Goal: Transaction & Acquisition: Purchase product/service

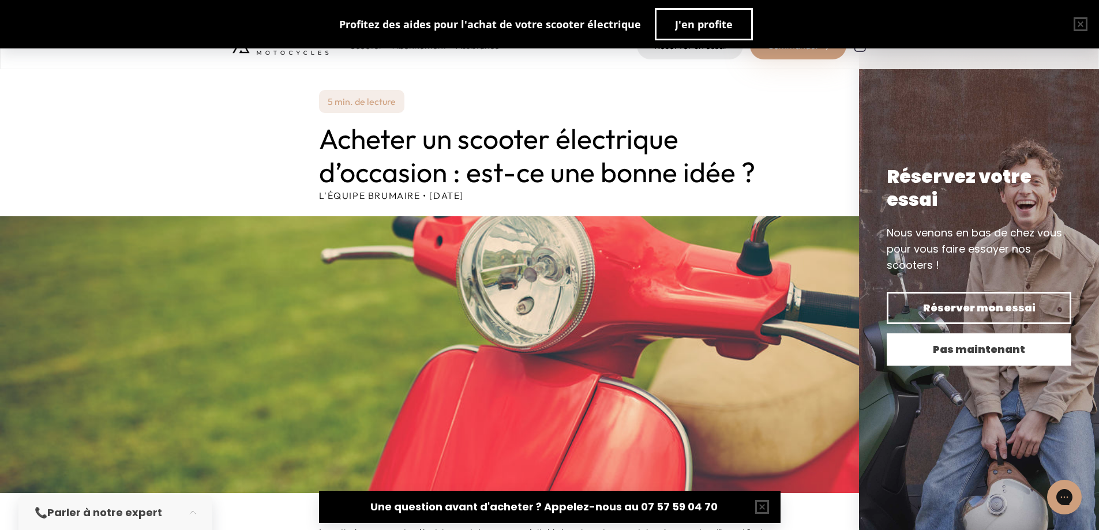
click at [990, 355] on span "Pas maintenant" at bounding box center [979, 350] width 144 height 16
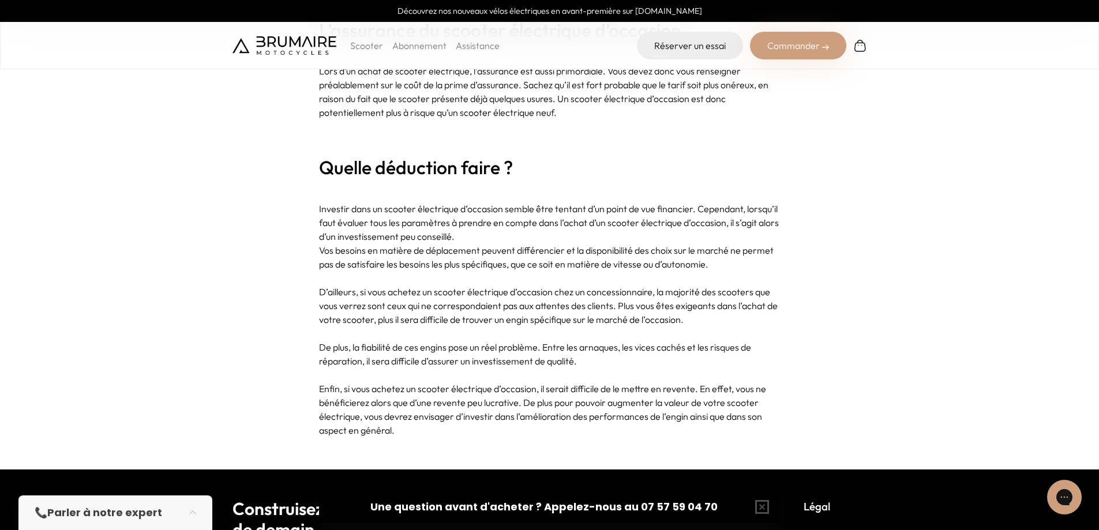
scroll to position [3665, 0]
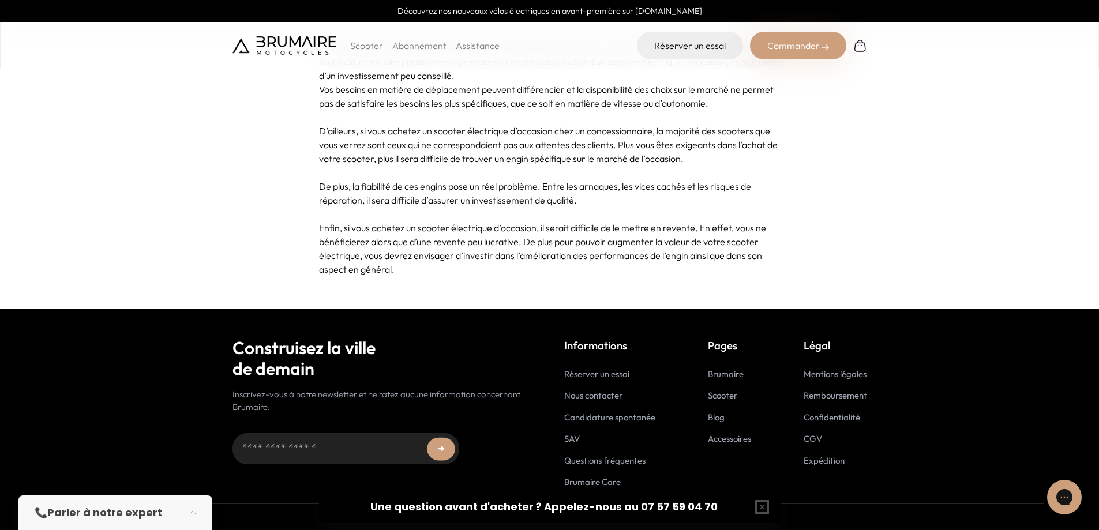
click at [367, 44] on p "Scooter" at bounding box center [366, 46] width 33 height 14
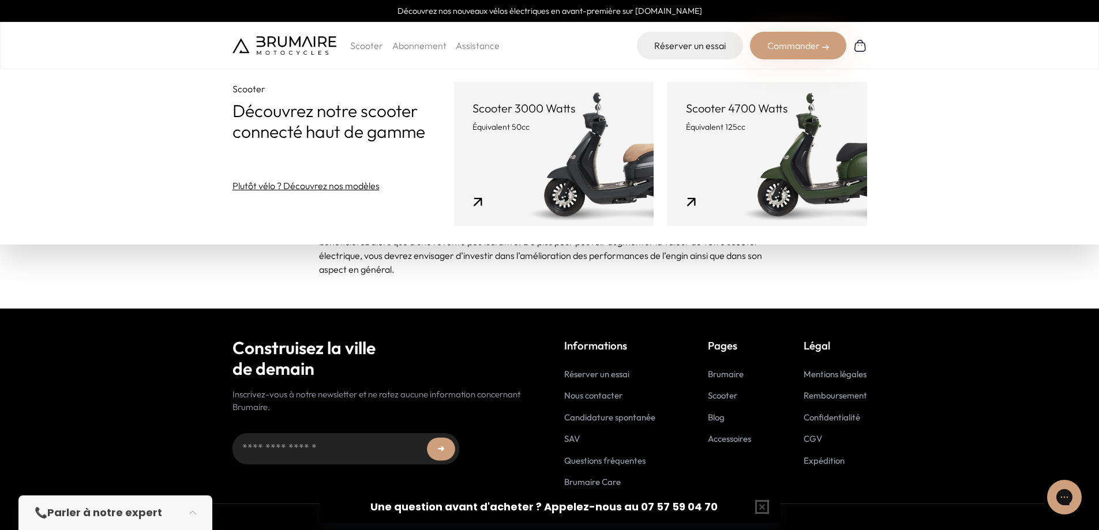
click at [555, 152] on link "Scooter 3000 Watts Équivalent 50cc" at bounding box center [554, 154] width 200 height 144
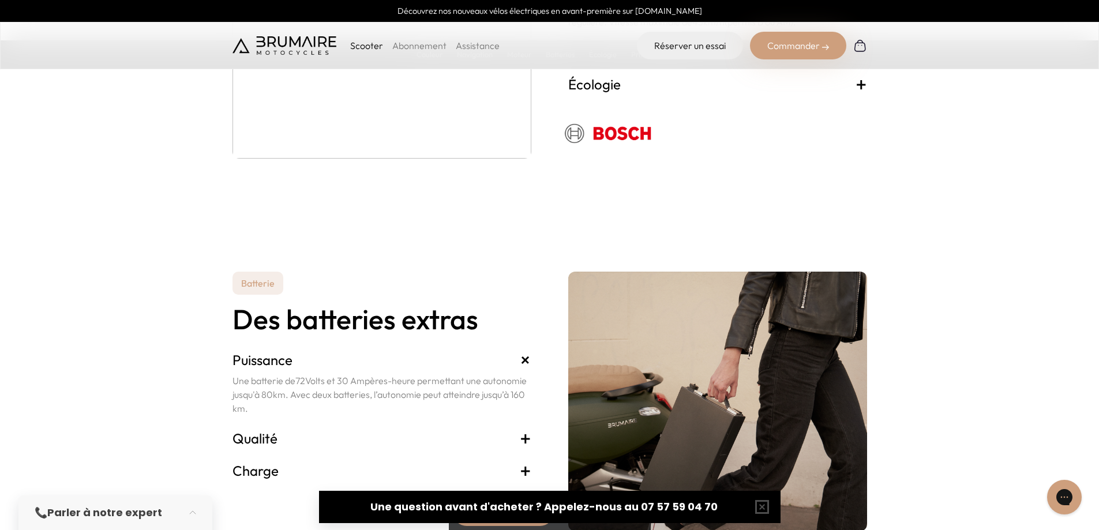
scroll to position [2366, 0]
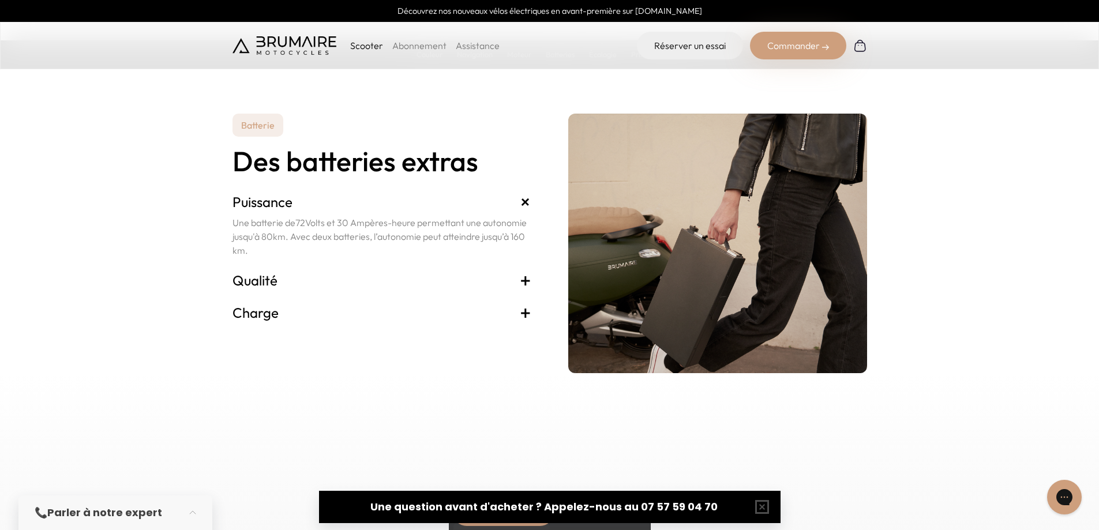
click at [481, 287] on h3 "Qualité +" at bounding box center [382, 280] width 299 height 18
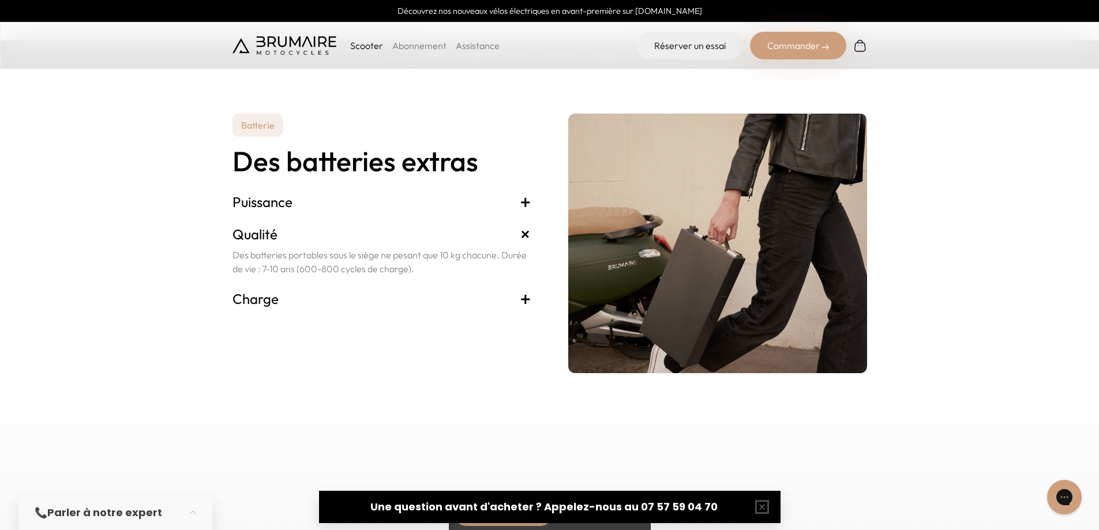
click at [507, 291] on h3 "Charge +" at bounding box center [382, 299] width 299 height 18
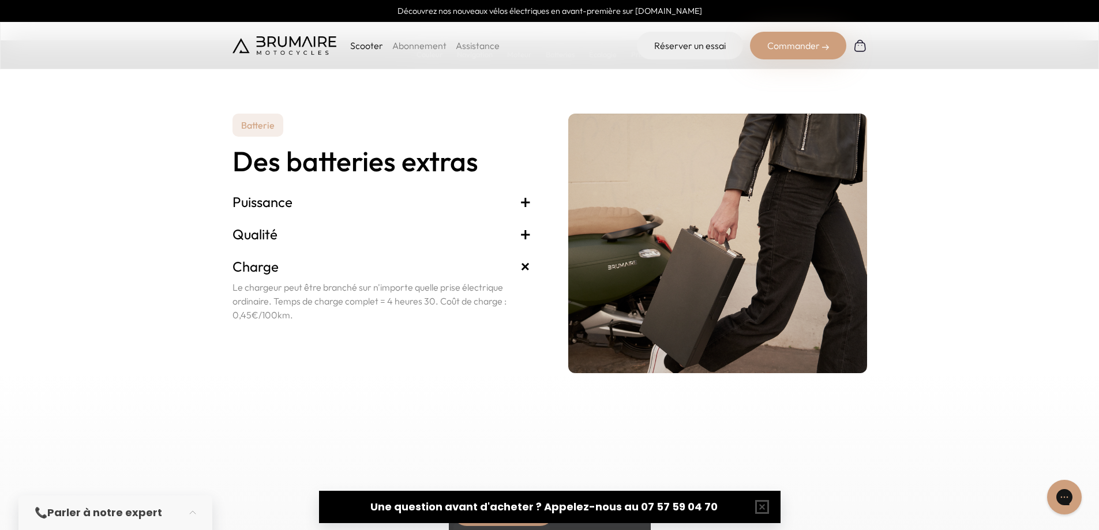
click at [507, 269] on h3 "Charge +" at bounding box center [382, 266] width 299 height 18
click at [507, 255] on div "Charge + Le chargeur peut être branché sur n'importe quelle prise électrique or…" at bounding box center [382, 289] width 299 height 78
click at [507, 238] on h3 "Qualité +" at bounding box center [382, 234] width 299 height 18
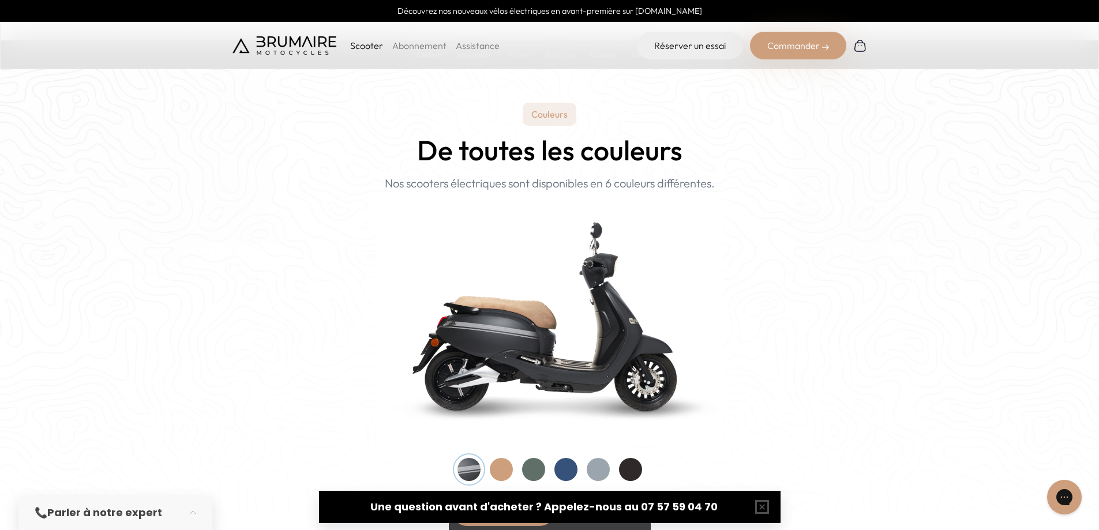
scroll to position [1154, 0]
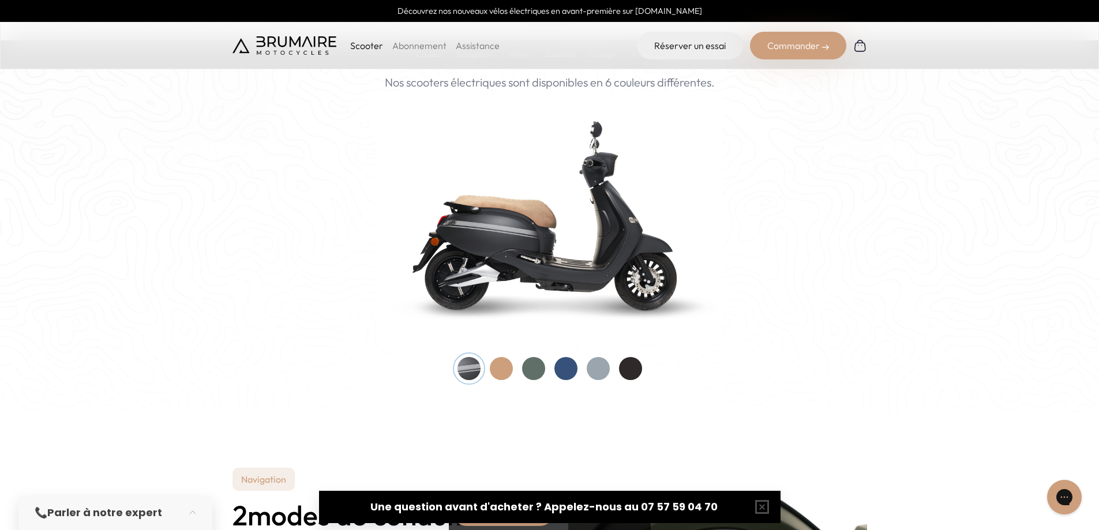
click at [503, 373] on div at bounding box center [501, 368] width 23 height 23
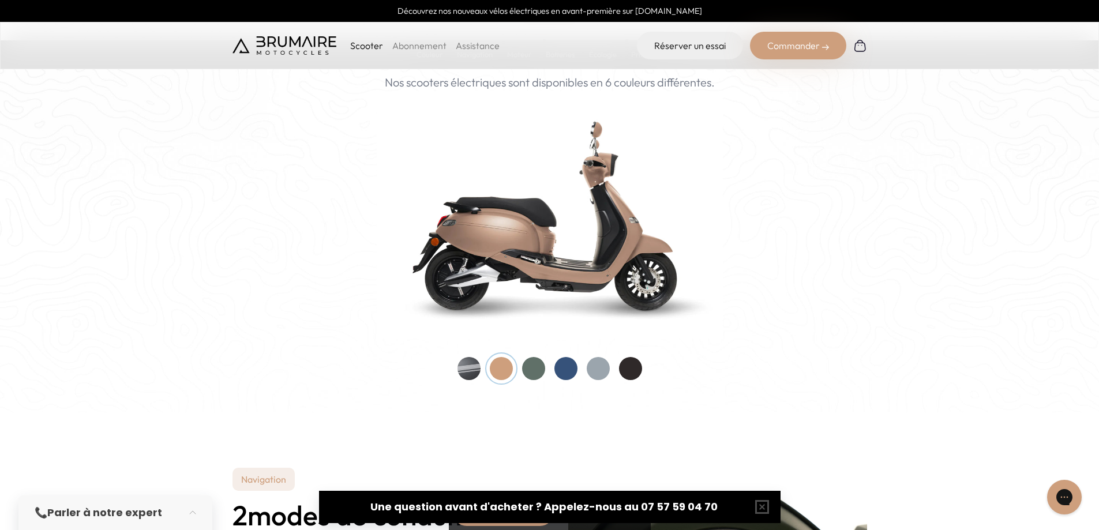
click at [537, 369] on div at bounding box center [533, 368] width 23 height 23
click at [537, 370] on div at bounding box center [533, 368] width 23 height 23
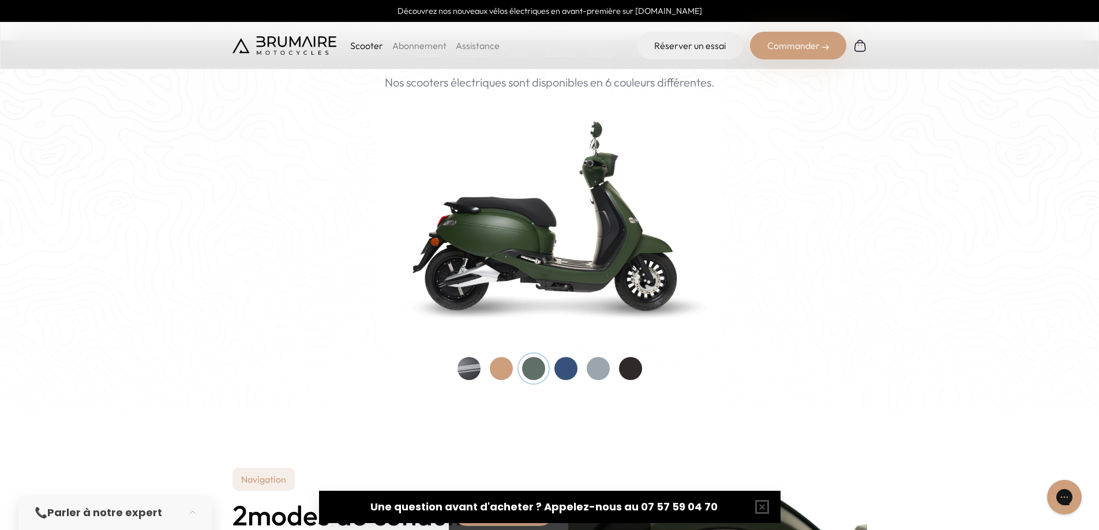
click at [534, 375] on div at bounding box center [533, 368] width 23 height 23
click at [560, 372] on div at bounding box center [566, 368] width 23 height 23
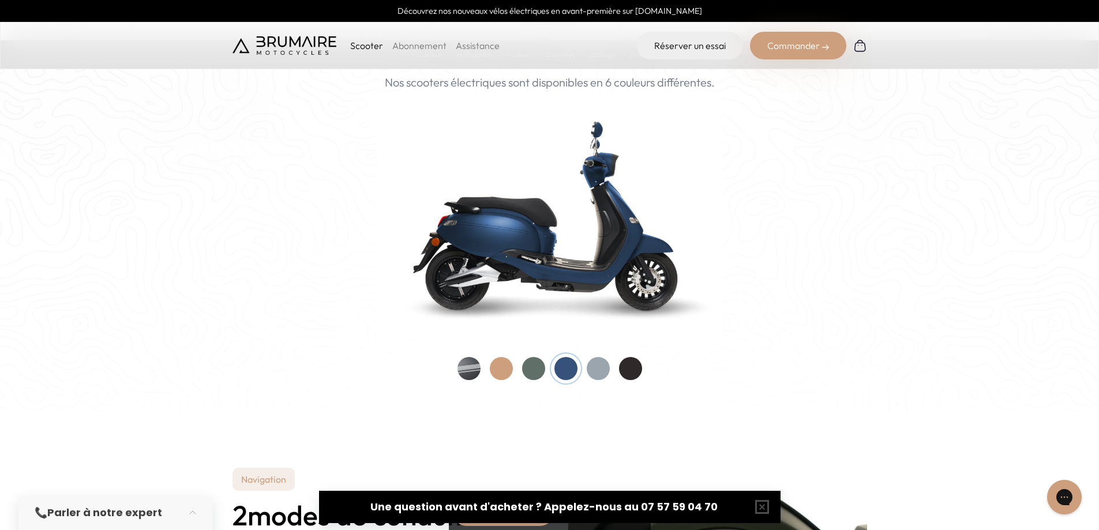
click at [585, 372] on div at bounding box center [550, 368] width 185 height 23
click at [594, 372] on div at bounding box center [598, 368] width 23 height 23
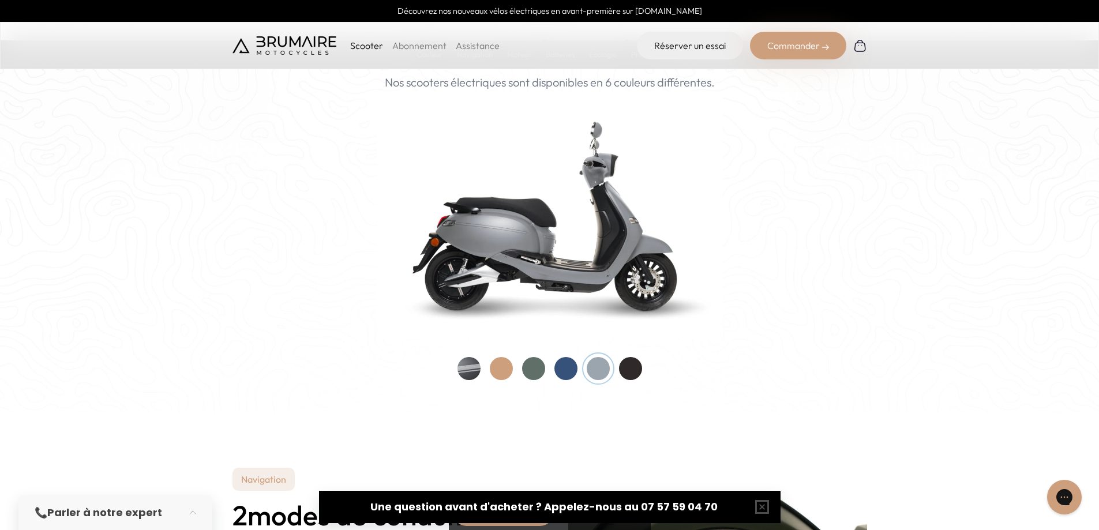
click at [637, 367] on div at bounding box center [630, 368] width 23 height 23
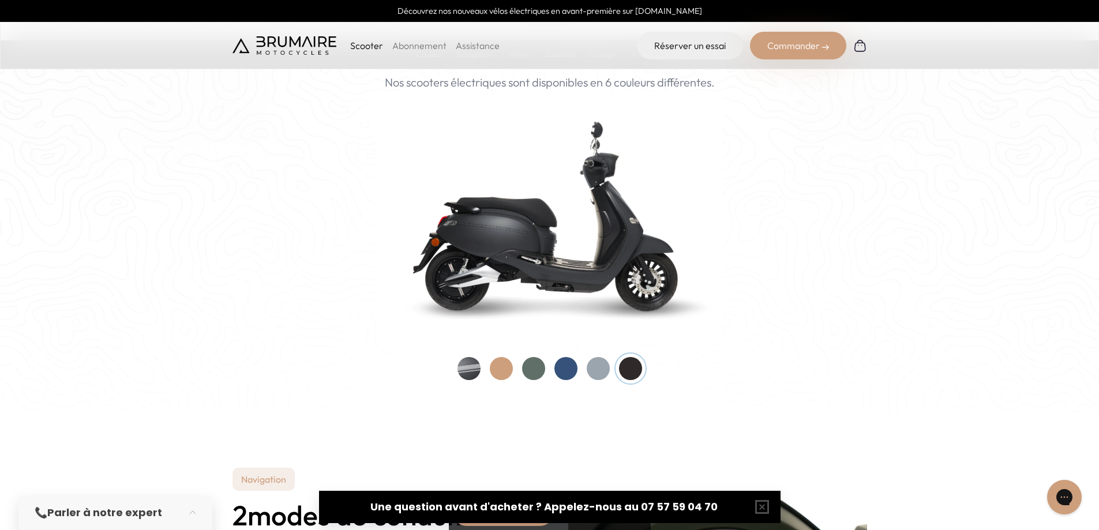
click at [469, 362] on div at bounding box center [469, 368] width 23 height 23
click at [495, 373] on div at bounding box center [501, 368] width 23 height 23
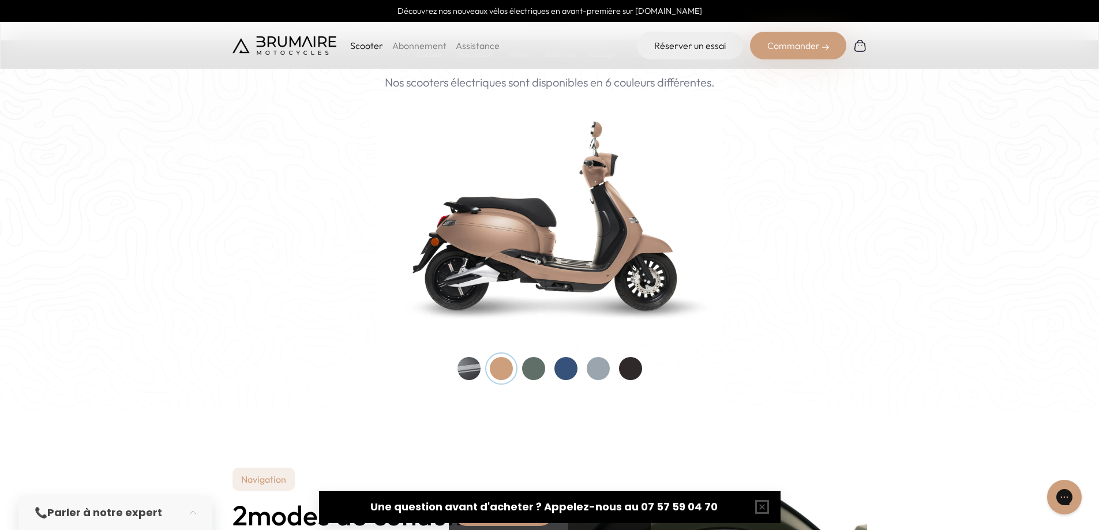
click at [455, 373] on div "Couleurs De toutes les couleurs Nouveau ! Nos scooters électriques sont disponi…" at bounding box center [550, 191] width 635 height 379
click at [479, 369] on div at bounding box center [469, 368] width 23 height 23
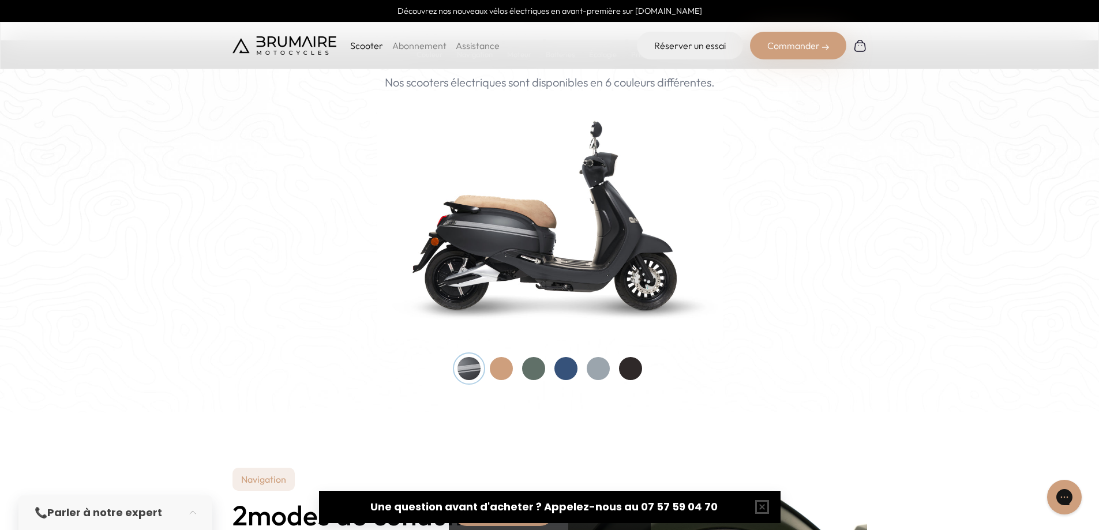
click at [631, 368] on div at bounding box center [630, 368] width 23 height 23
click at [500, 365] on div at bounding box center [501, 368] width 23 height 23
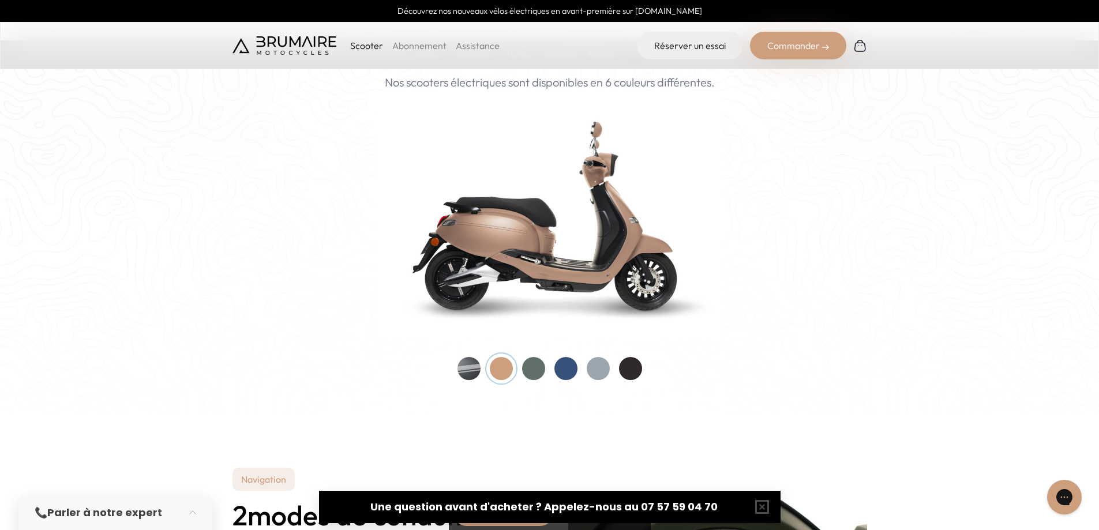
click at [627, 235] on img at bounding box center [550, 215] width 346 height 248
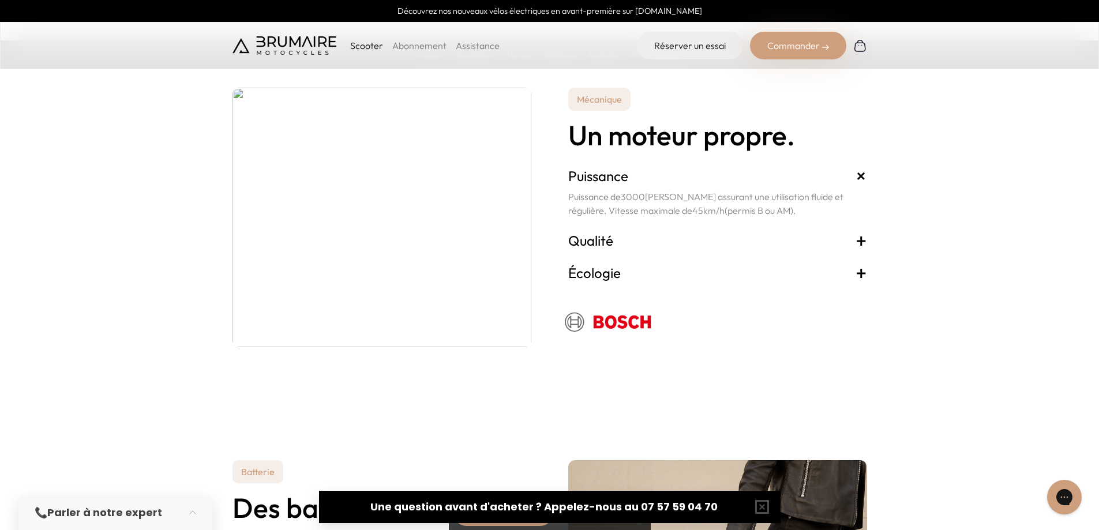
scroll to position [1962, 0]
